Goal: Task Accomplishment & Management: Use online tool/utility

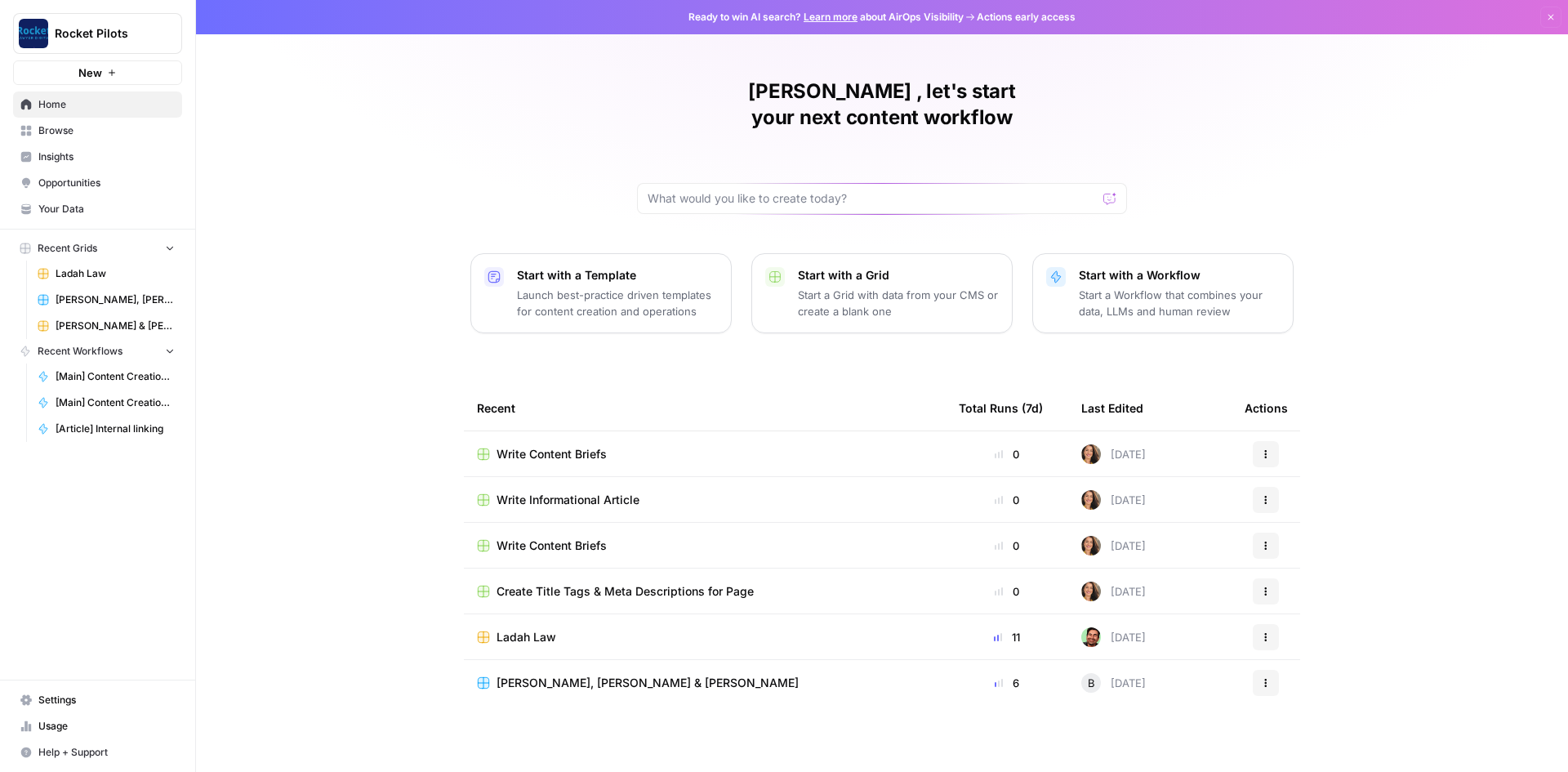
click at [127, 45] on button "Rocket Pilots" at bounding box center [98, 33] width 169 height 40
click at [55, 134] on span "Browse" at bounding box center [106, 131] width 136 height 15
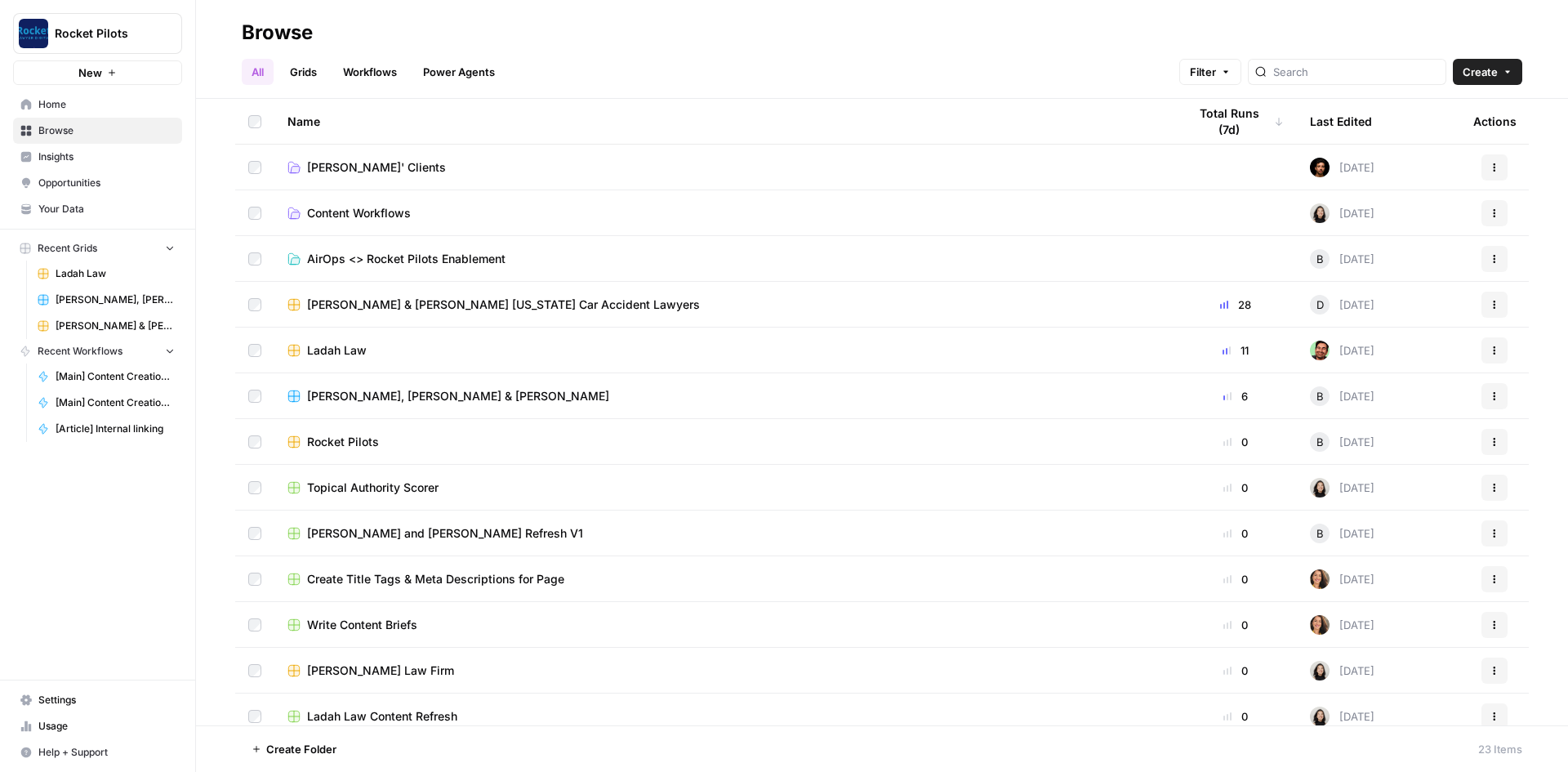
click at [97, 71] on span "New" at bounding box center [89, 72] width 24 height 16
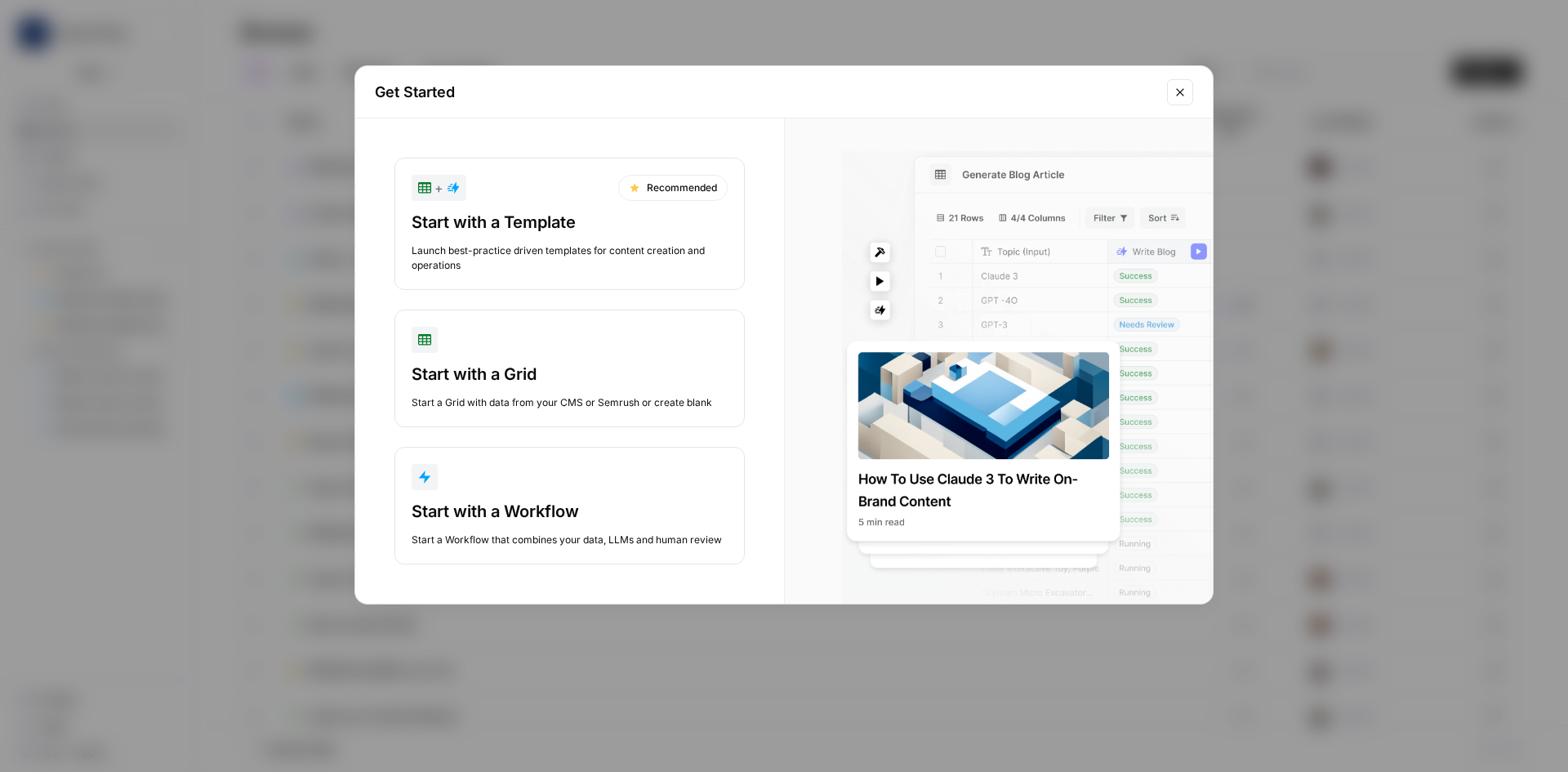
click at [1182, 87] on icon "Close modal" at bounding box center [1180, 92] width 13 height 13
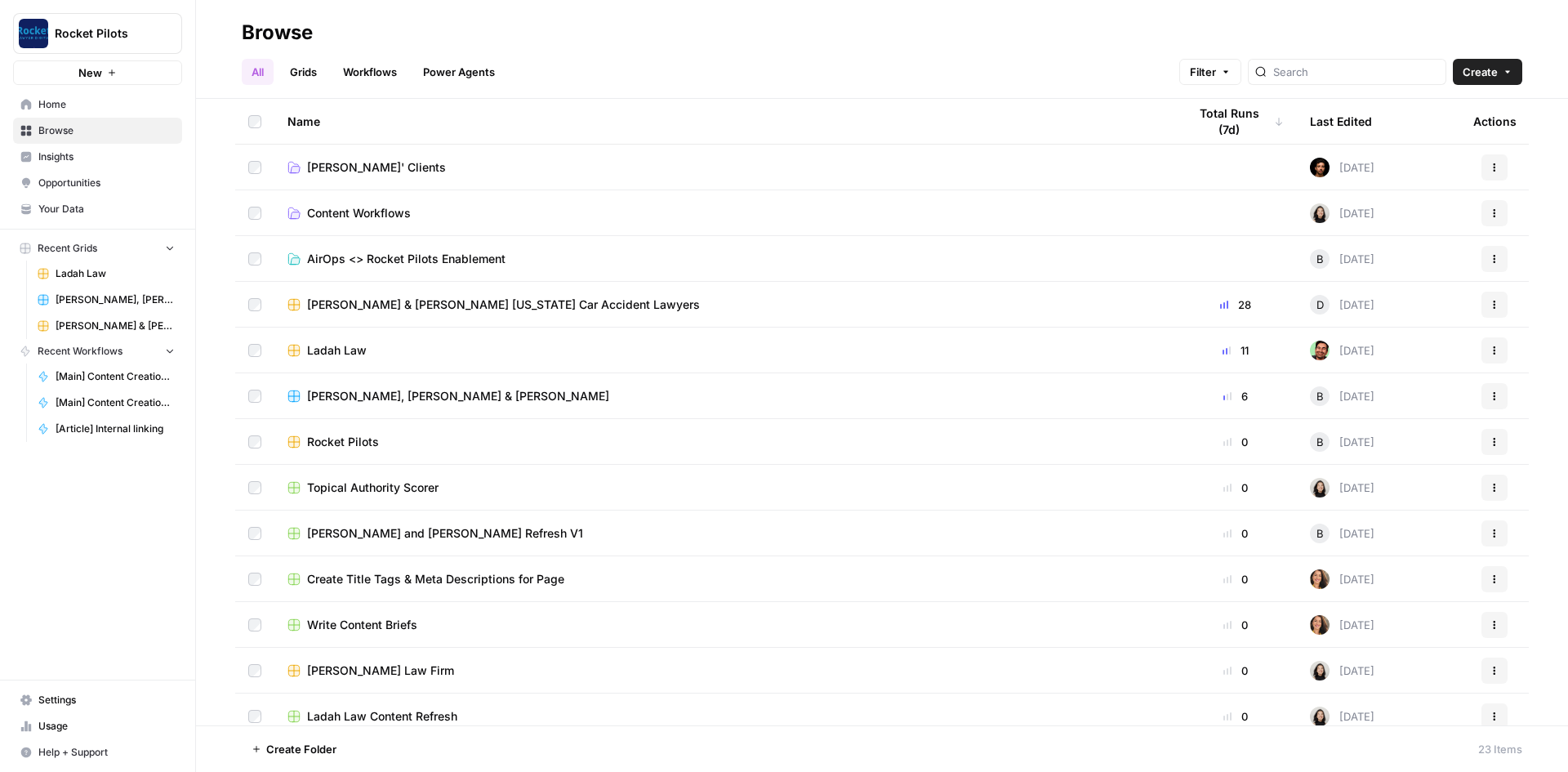
click at [61, 108] on span "Home" at bounding box center [106, 104] width 136 height 15
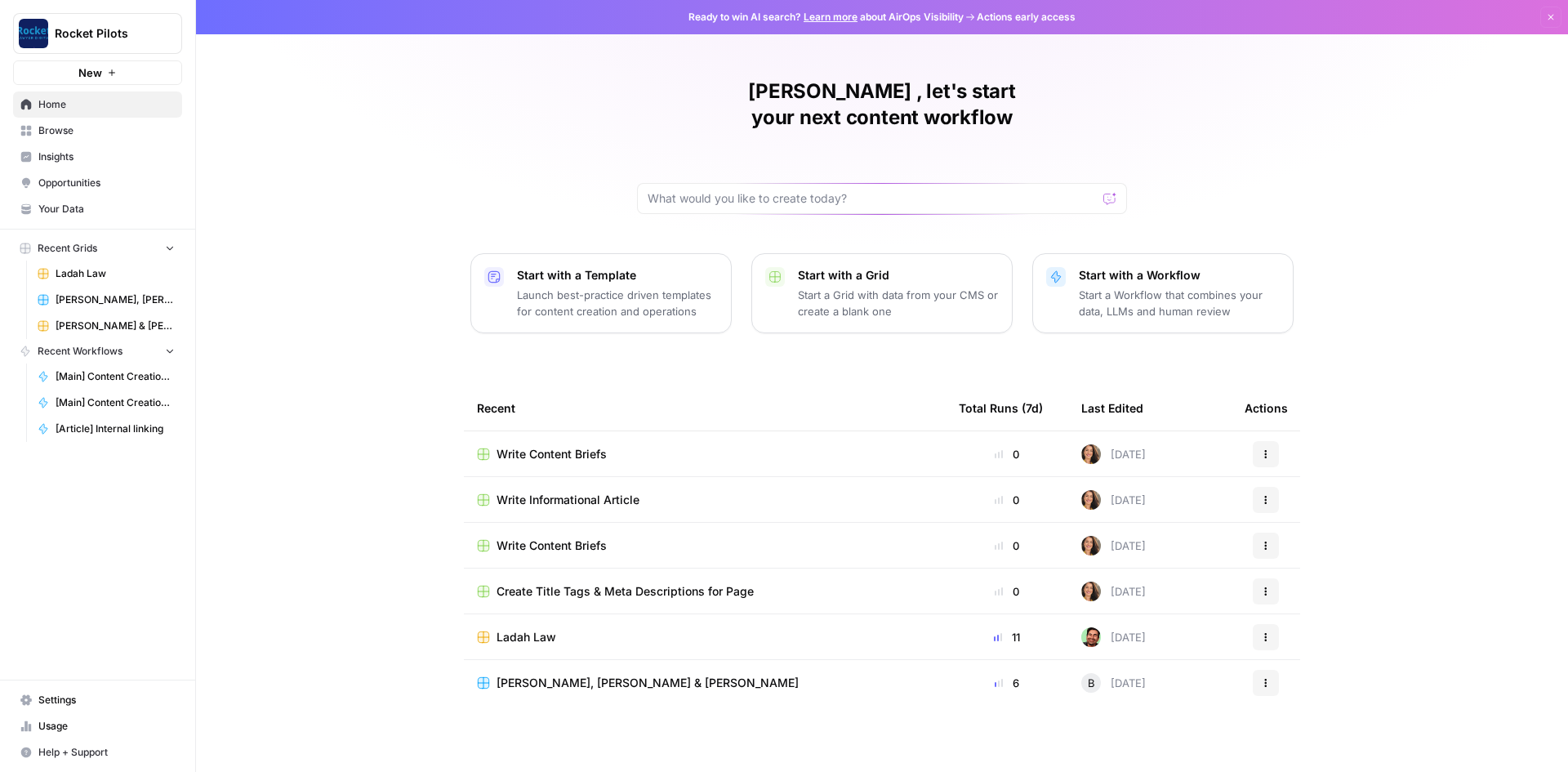
click at [34, 699] on link "Settings" at bounding box center [98, 700] width 169 height 26
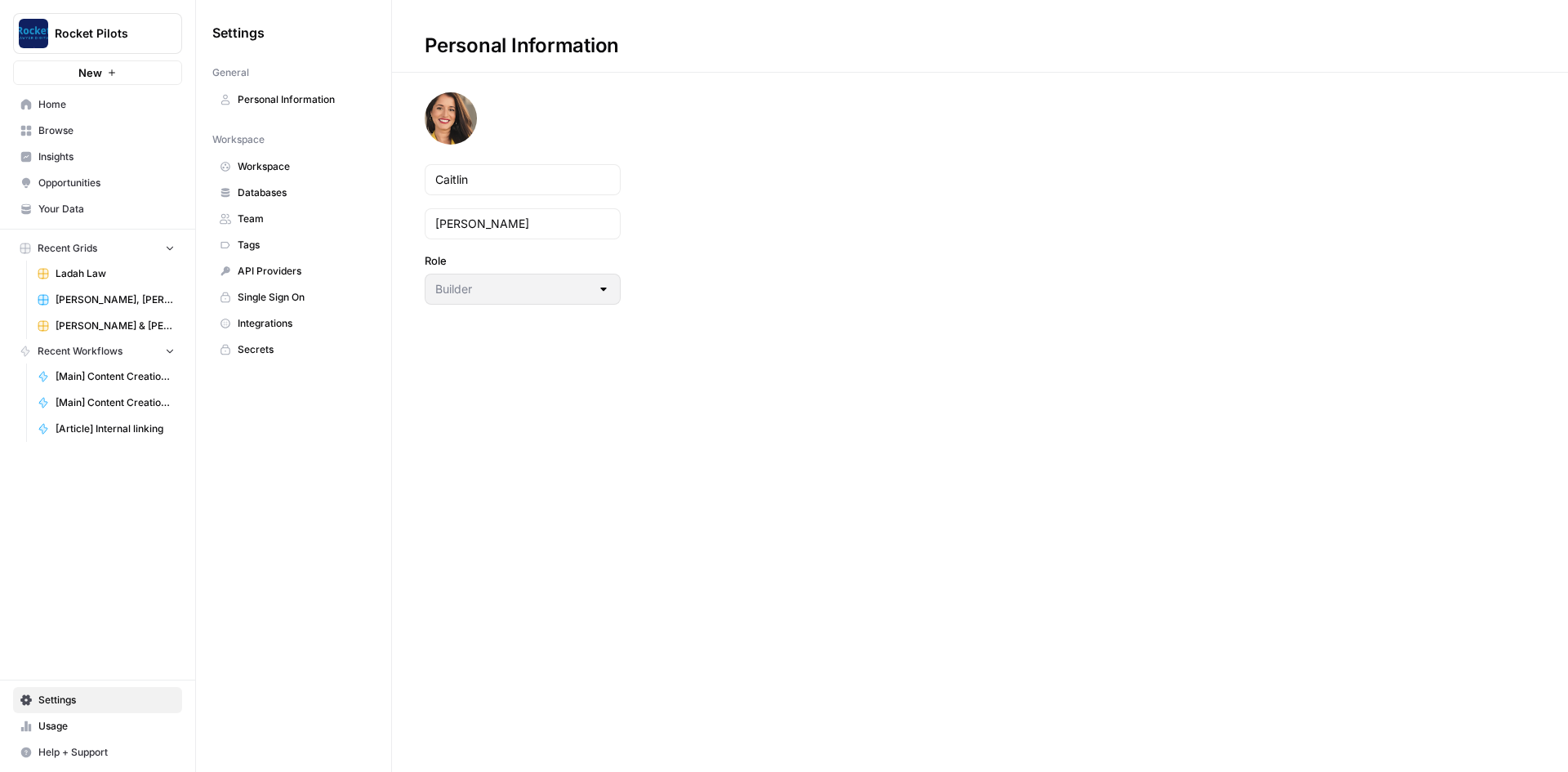
click at [90, 78] on span "New" at bounding box center [89, 72] width 24 height 16
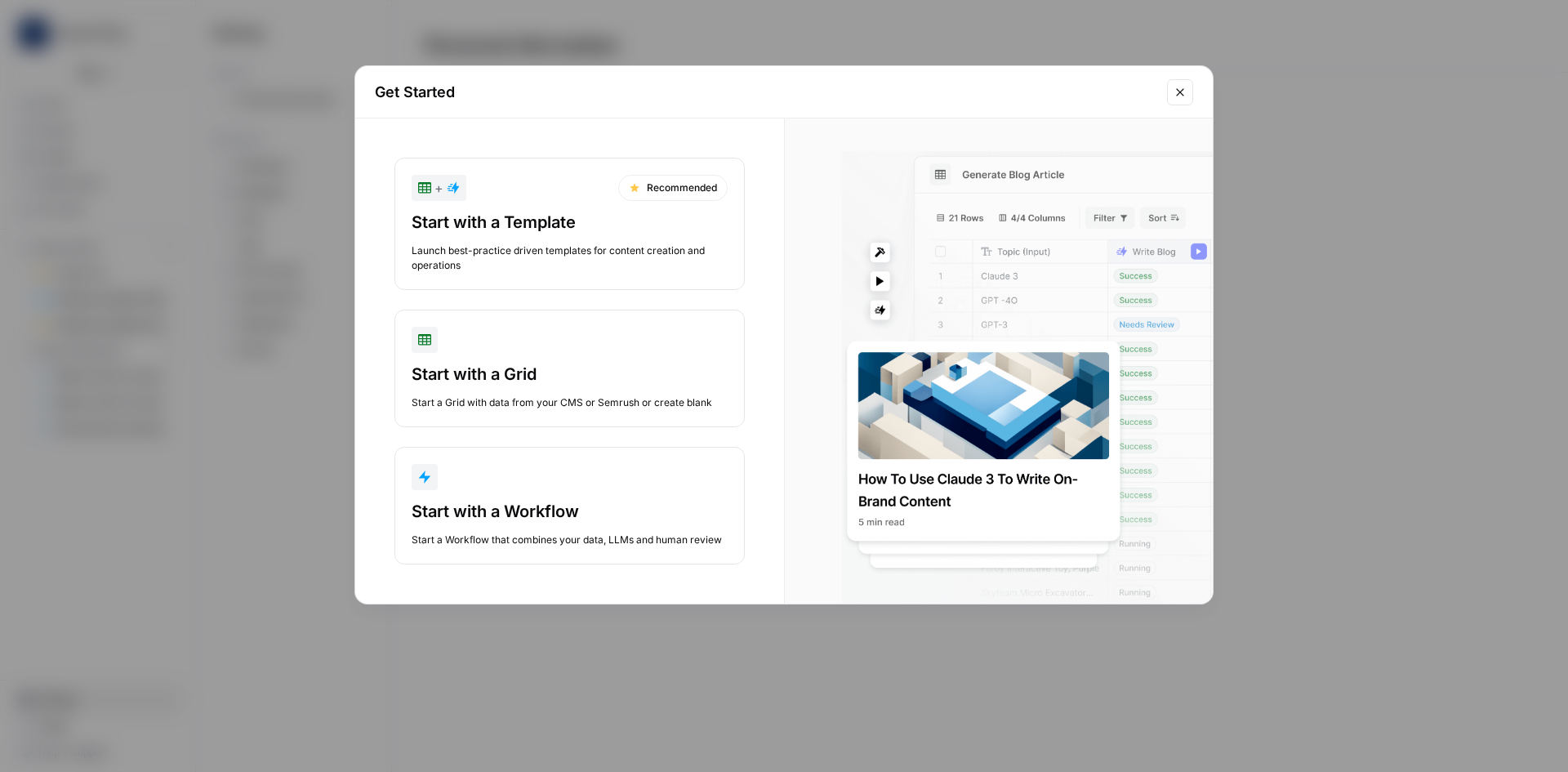
click at [1185, 97] on icon "Close modal" at bounding box center [1180, 92] width 13 height 13
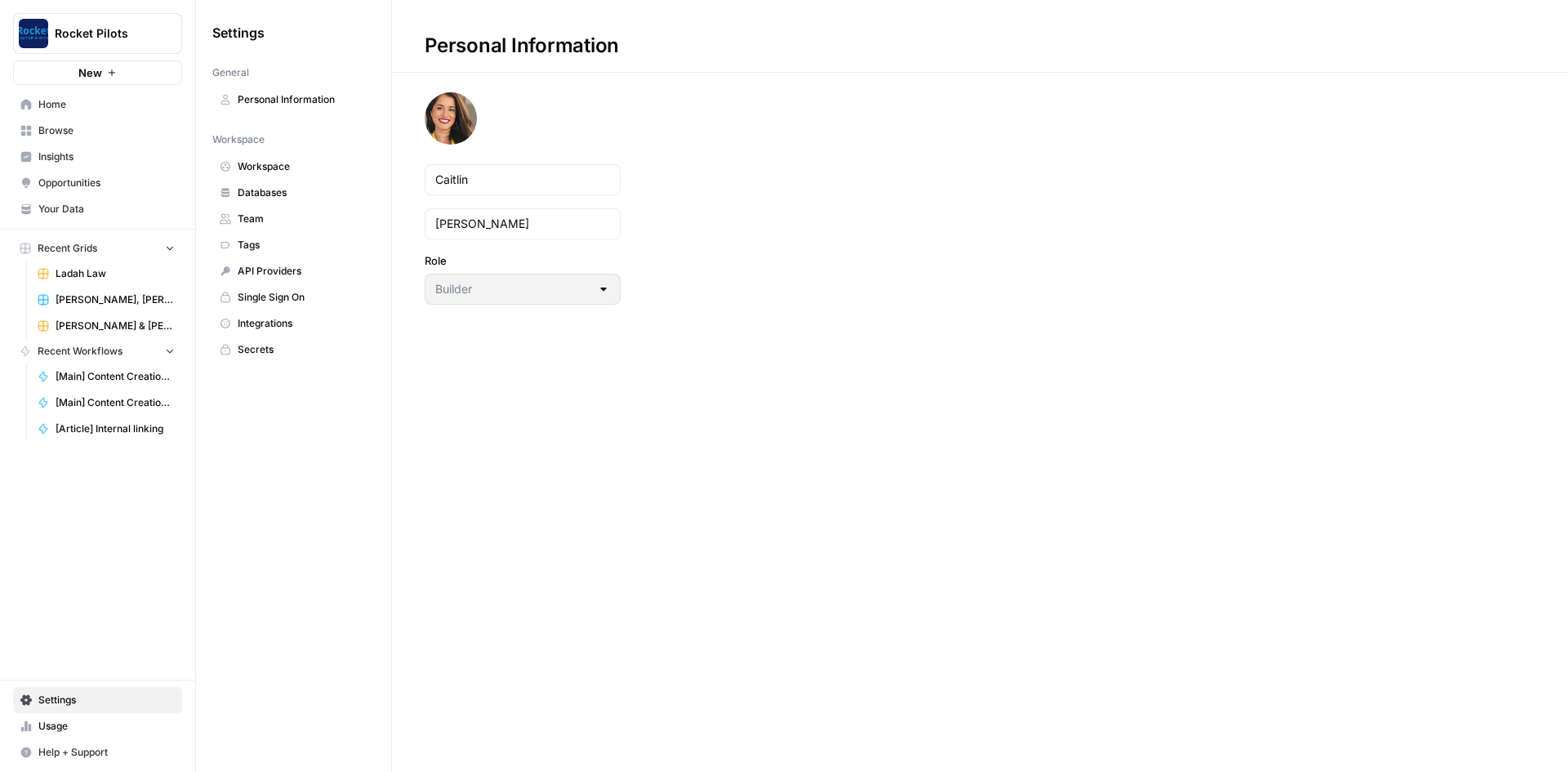
click at [267, 158] on link "Workspace" at bounding box center [293, 166] width 163 height 26
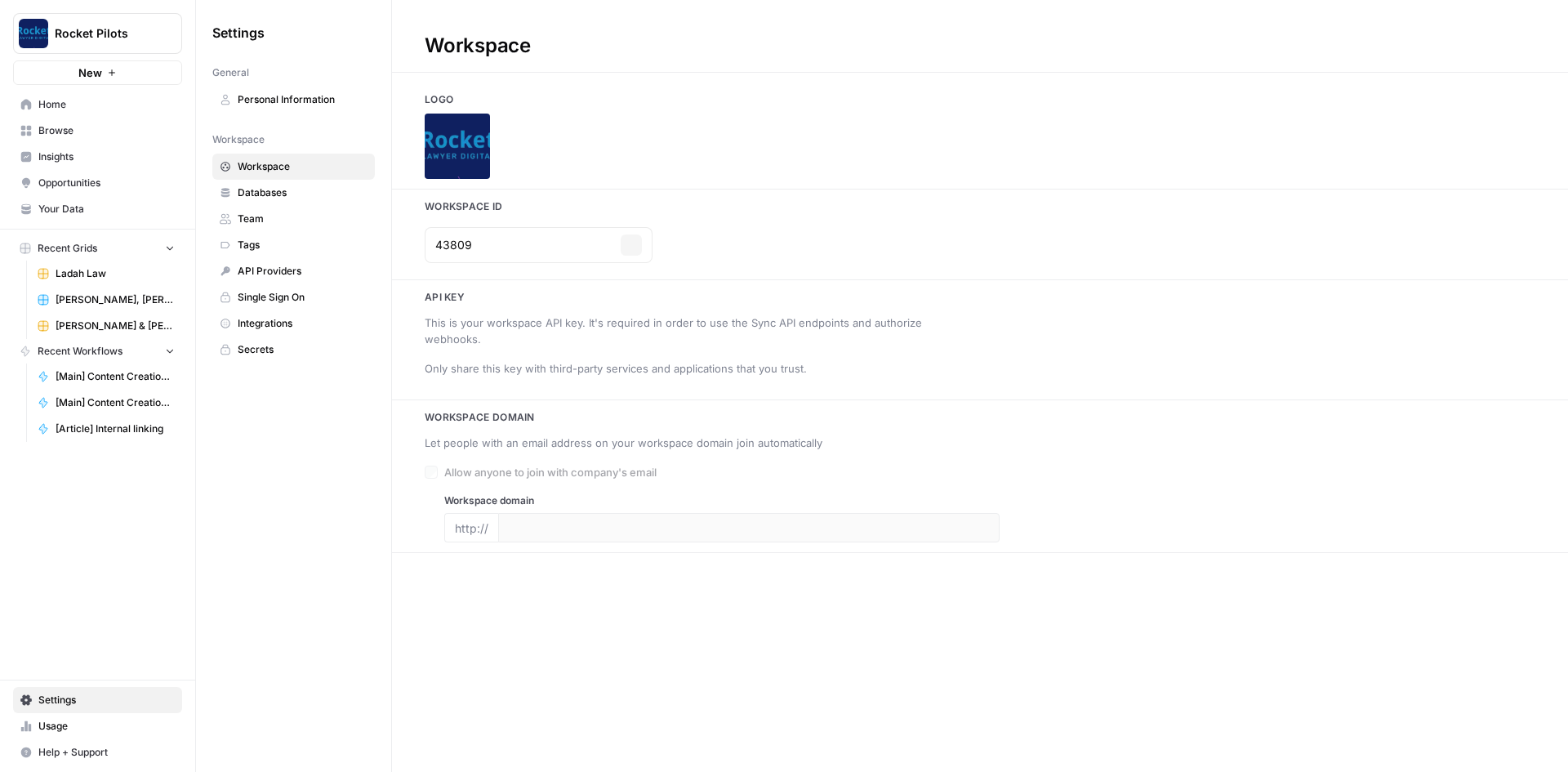
type input "[URL][DOMAIN_NAME]"
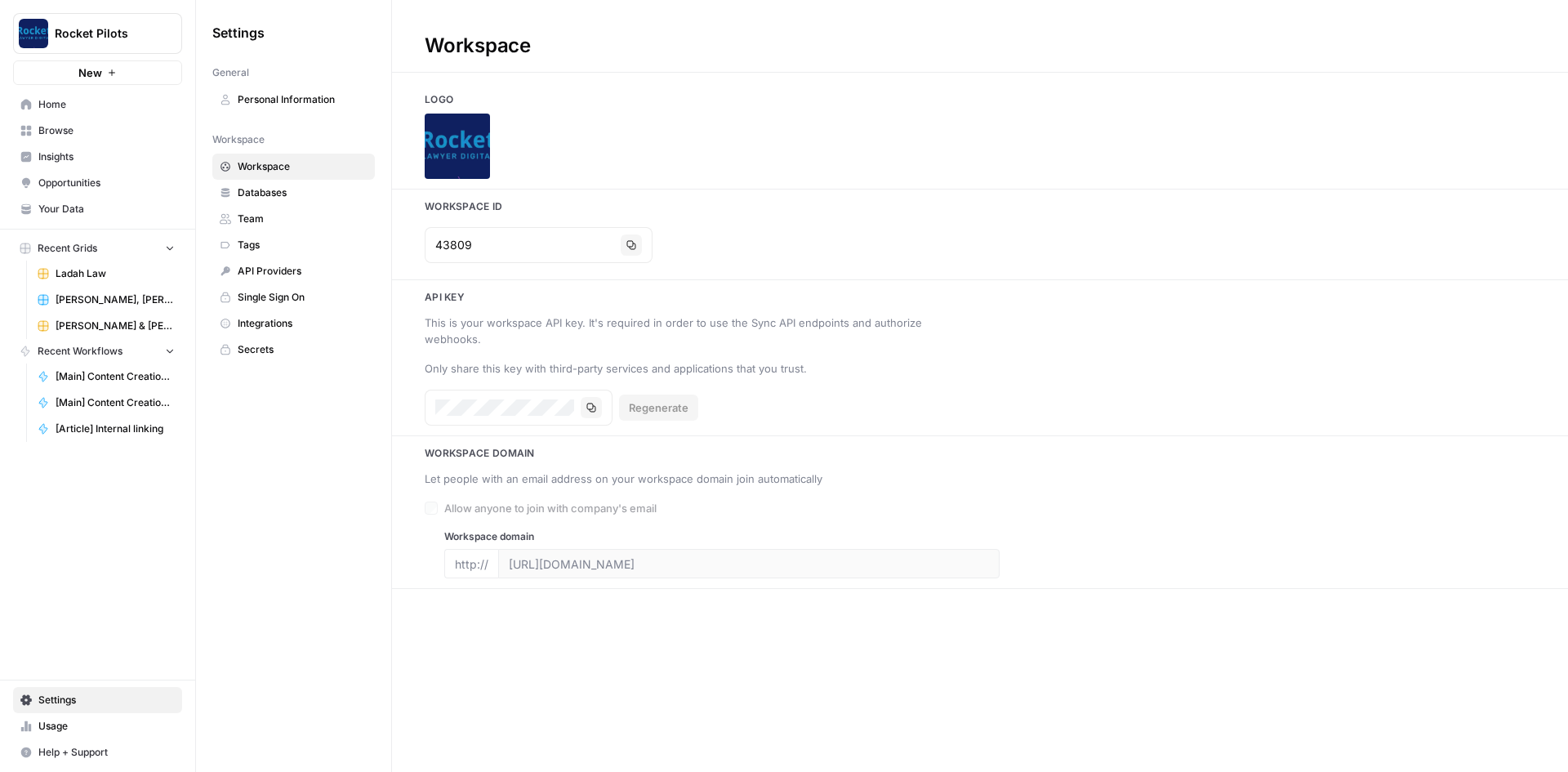
click at [71, 202] on span "Your Data" at bounding box center [106, 210] width 136 height 15
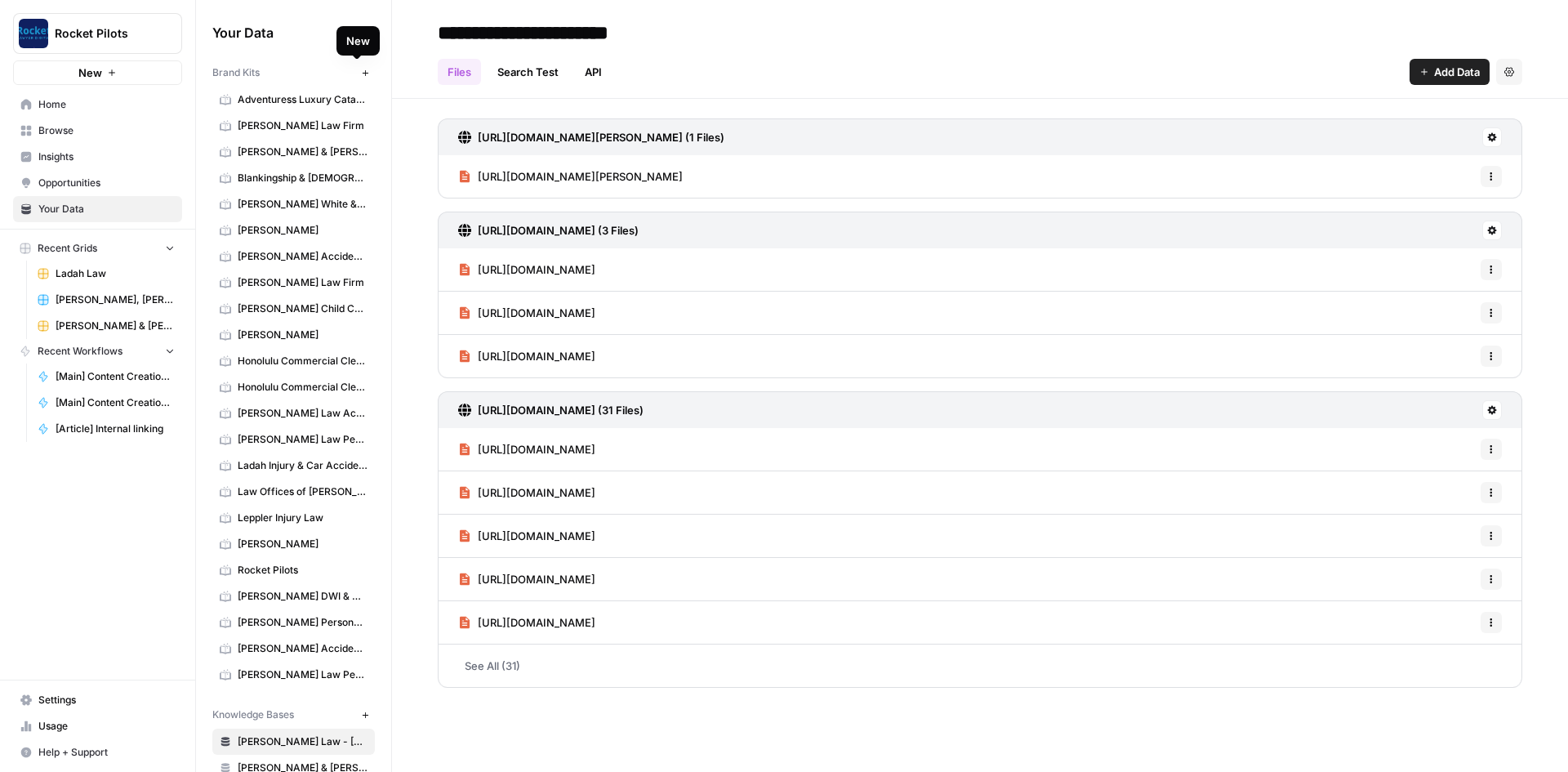
click at [361, 71] on icon "button" at bounding box center [366, 73] width 9 height 9
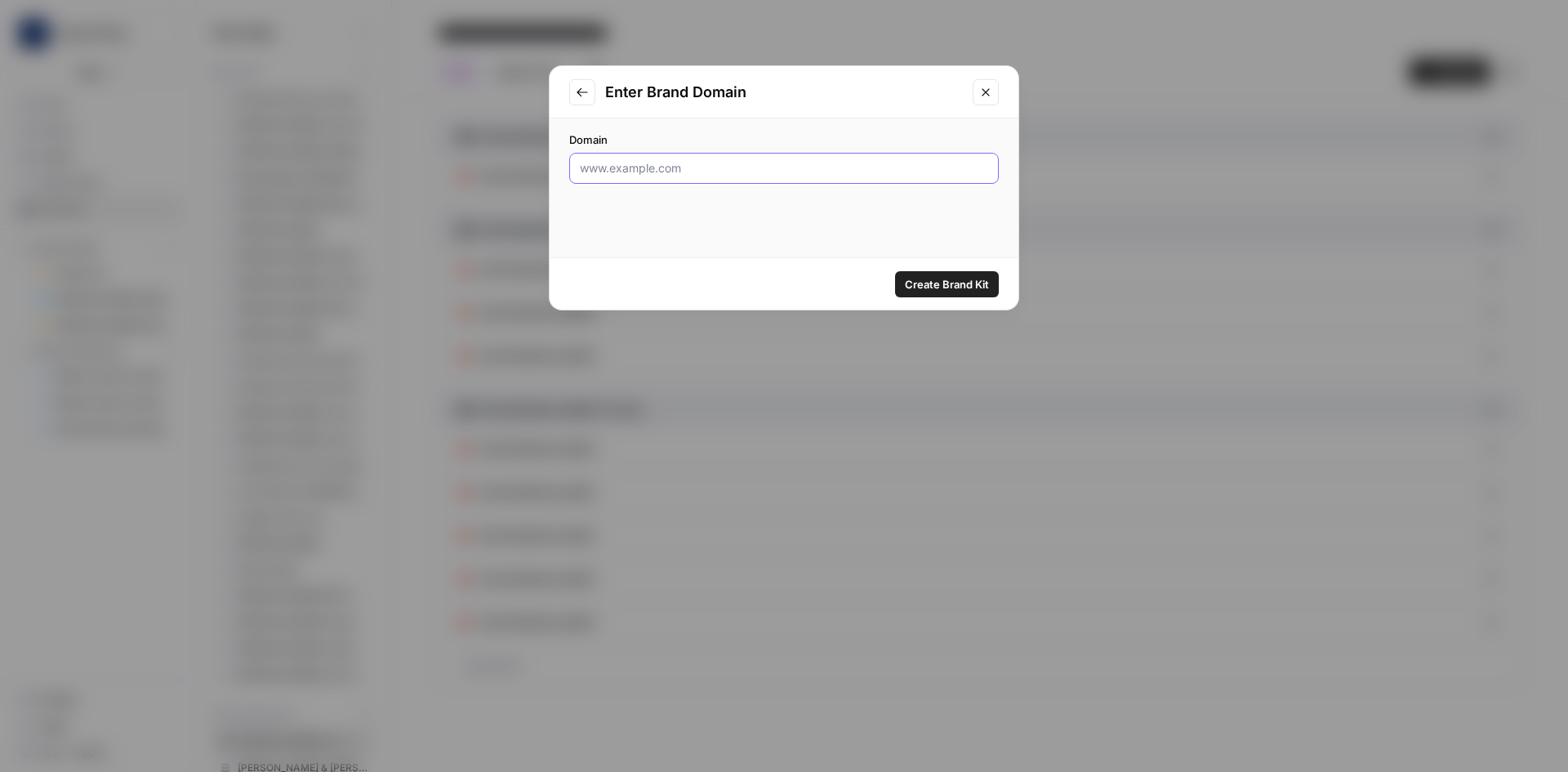
click at [665, 170] on input "Domain" at bounding box center [784, 167] width 408 height 16
paste input "[DOMAIN_NAME]"
type input "[DOMAIN_NAME]"
click at [959, 276] on span "Create Brand Kit" at bounding box center [946, 284] width 84 height 16
